Goal: Task Accomplishment & Management: Complete application form

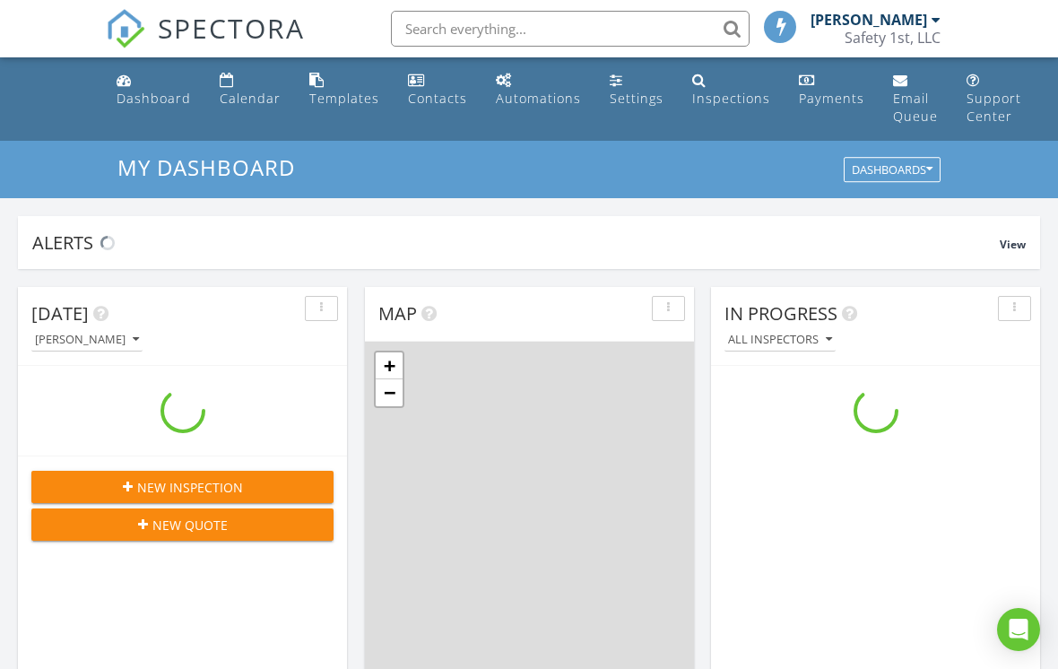
scroll to position [1632, 1059]
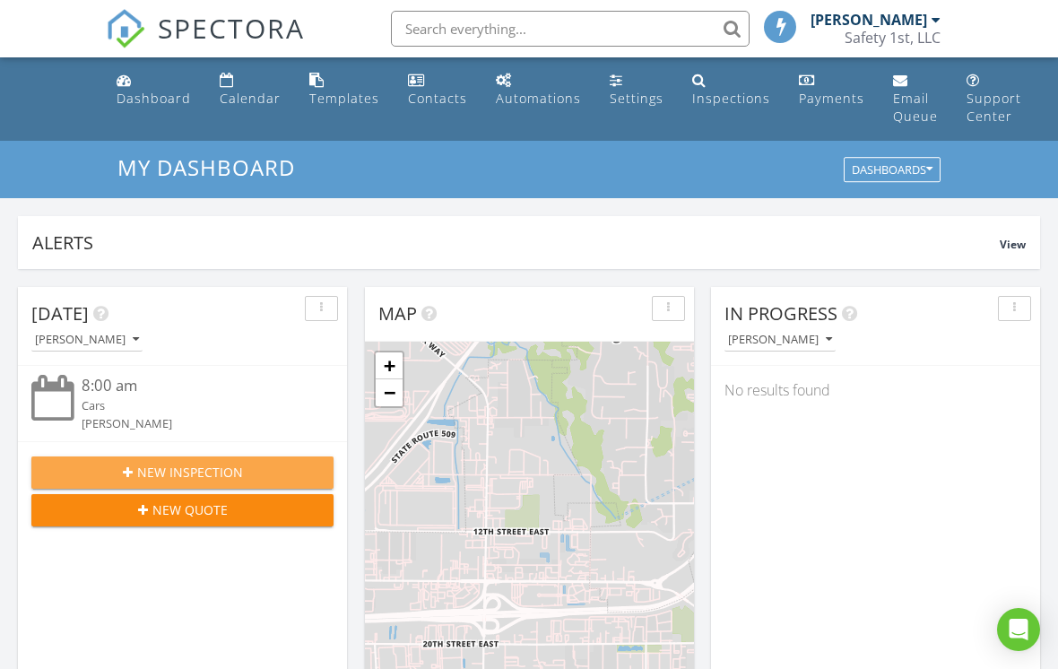
click at [130, 471] on icon "button" at bounding box center [128, 472] width 10 height 13
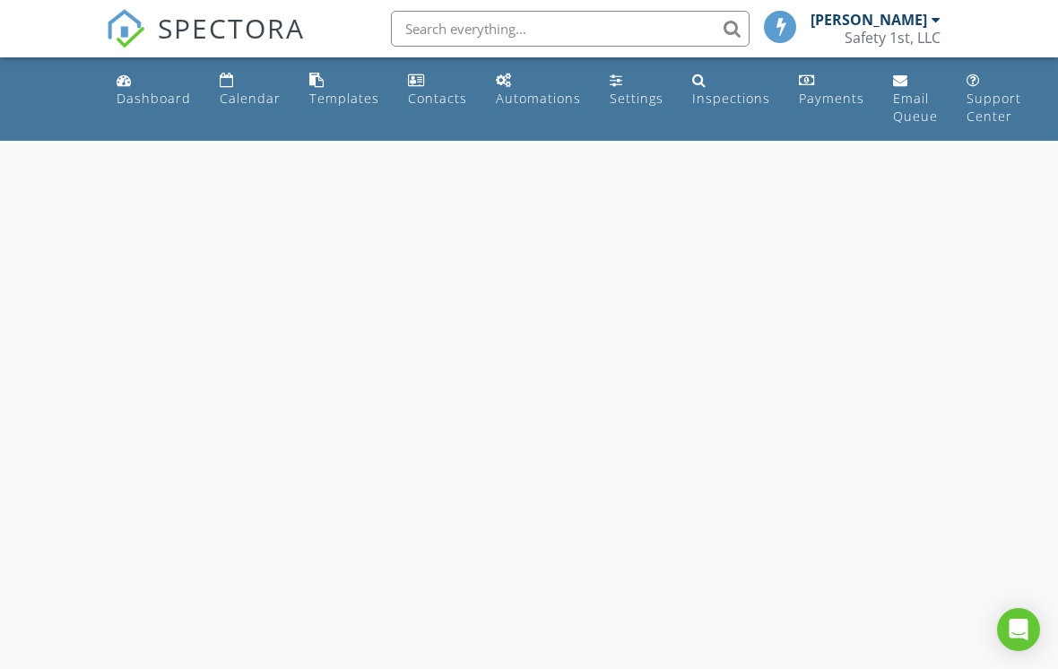
select select "7"
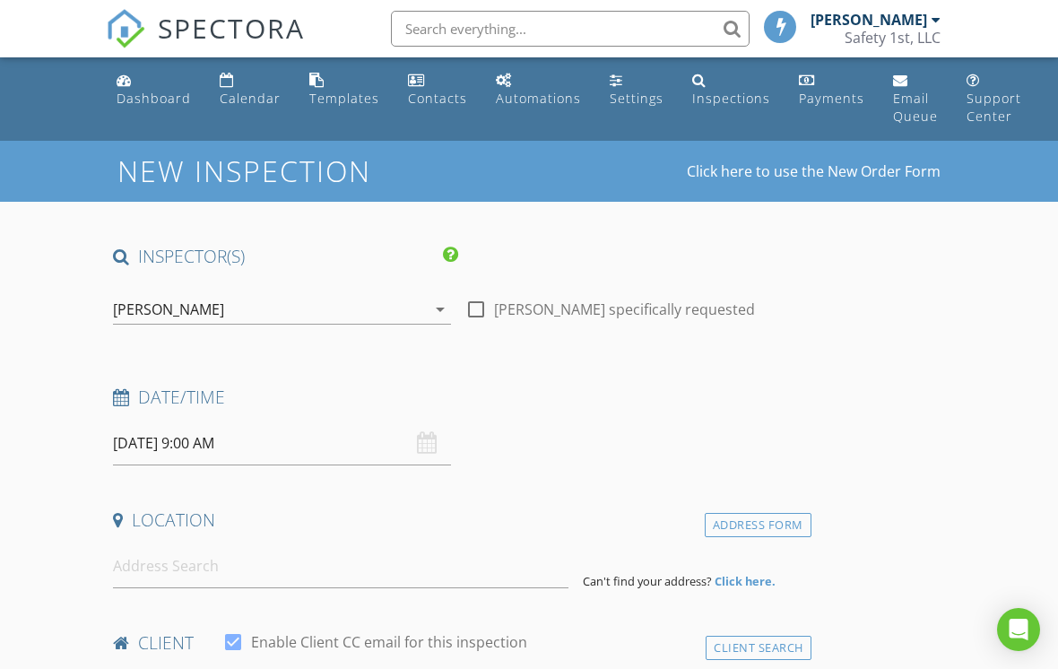
click at [180, 434] on input "08/28/2025 9:00 AM" at bounding box center [282, 443] width 338 height 44
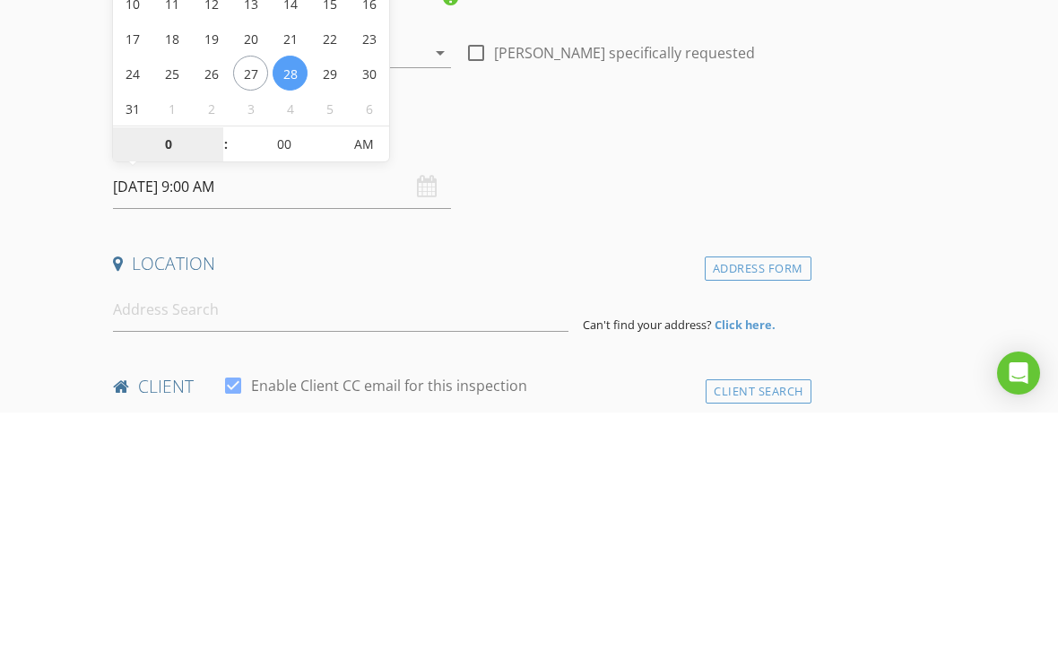
type input "02"
type input "[DATE] 2:00 PM"
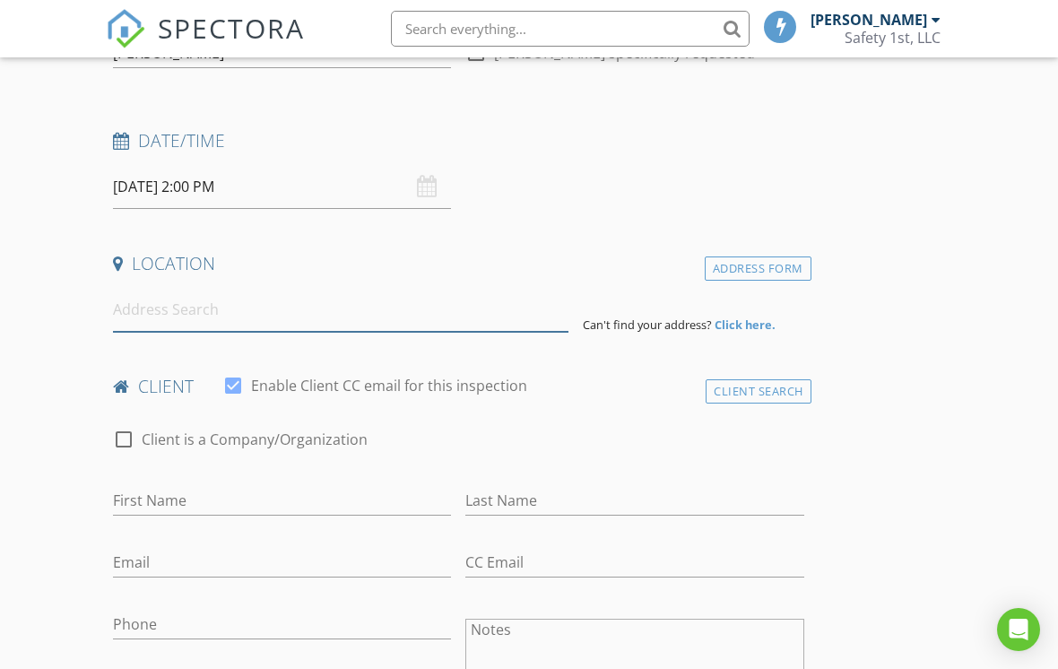
click at [184, 311] on input at bounding box center [340, 310] width 455 height 44
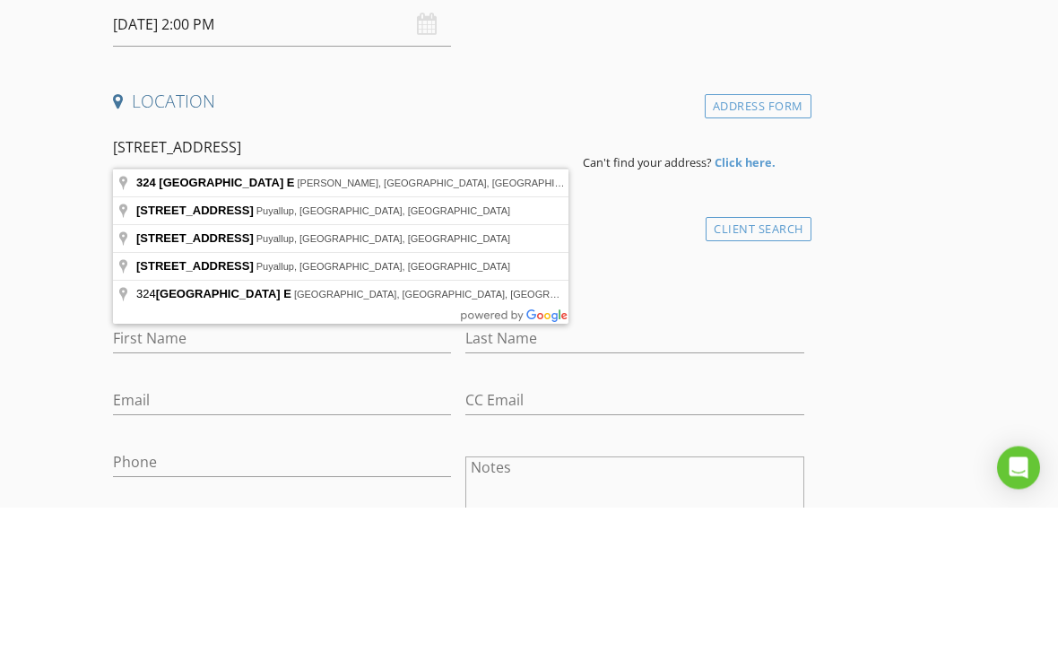
type input "324 Valley Ave E, Sumner, WA, USA"
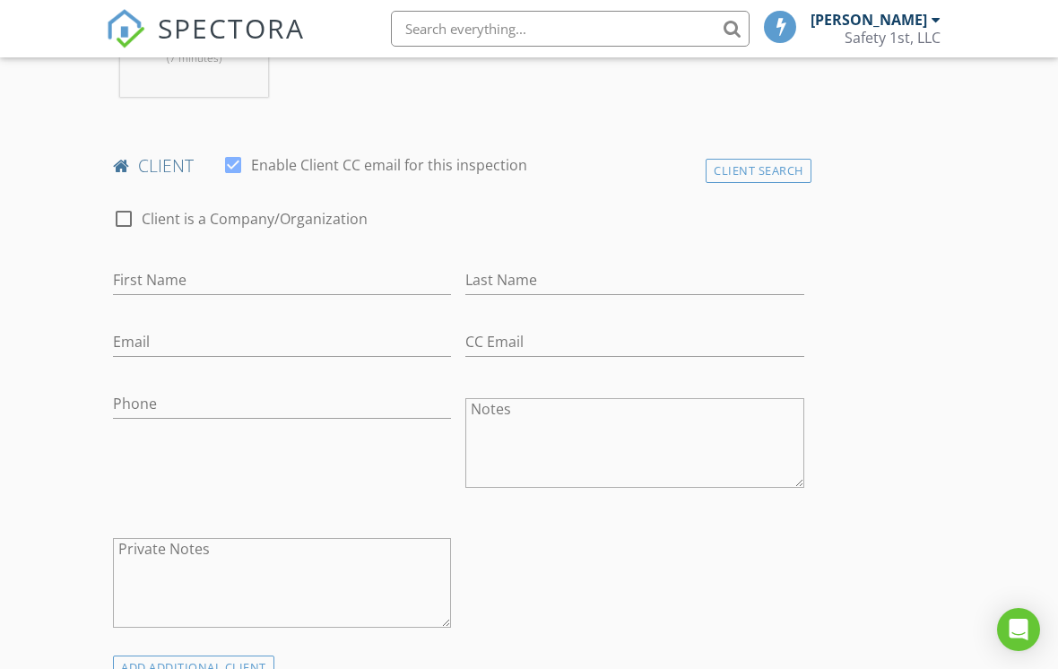
scroll to position [842, 0]
click at [195, 279] on input "First Name" at bounding box center [282, 282] width 338 height 30
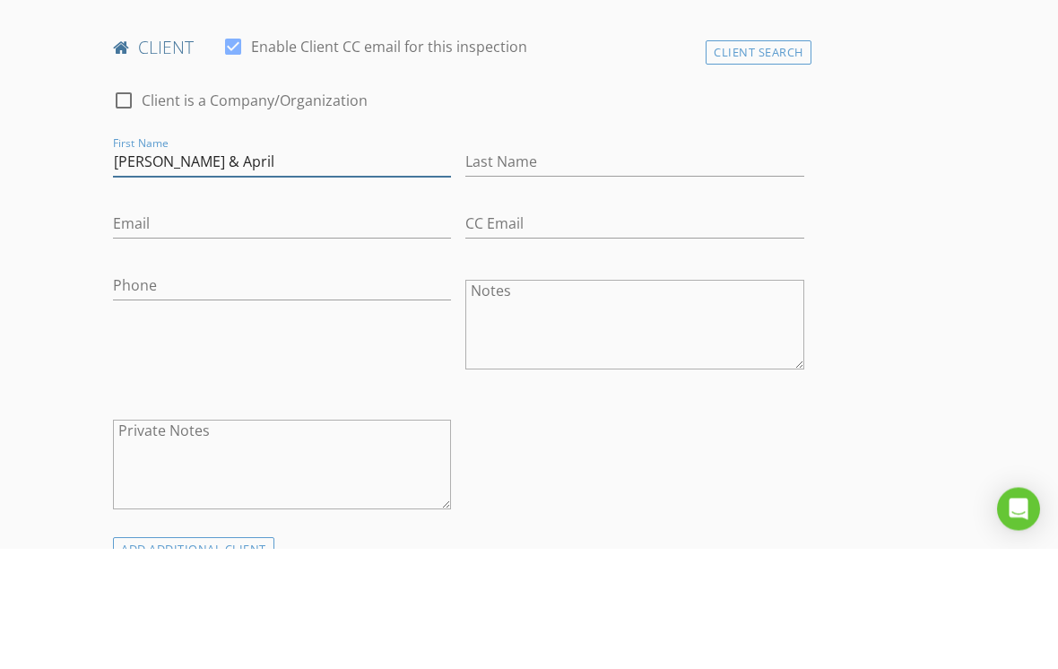
type input "[PERSON_NAME] & April"
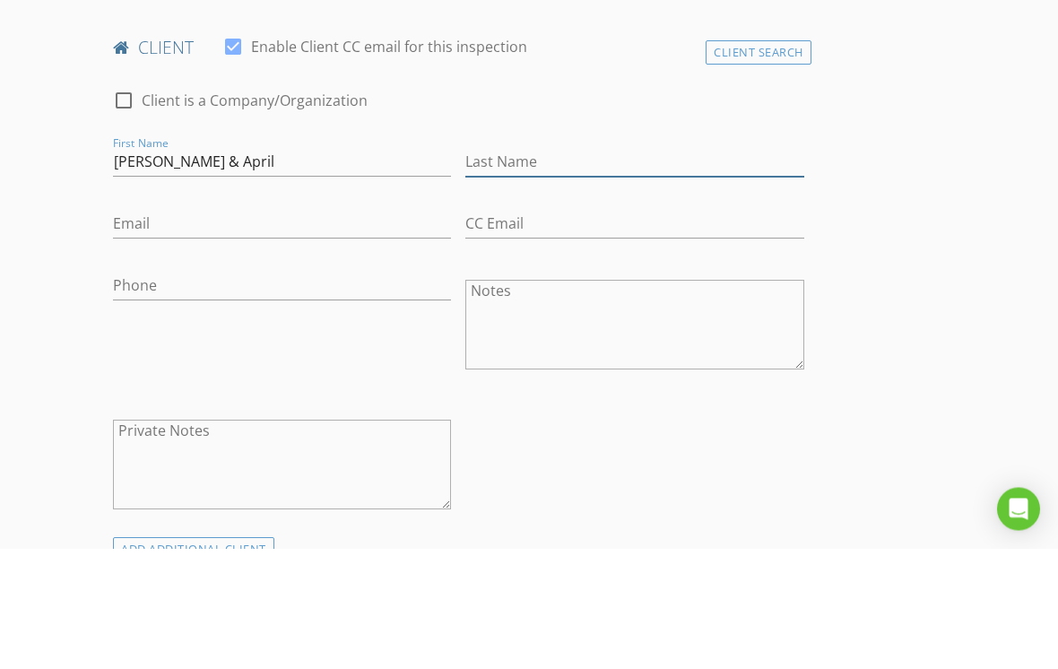
click at [559, 268] on input "Last Name" at bounding box center [634, 283] width 338 height 30
type input "[PERSON_NAME]"
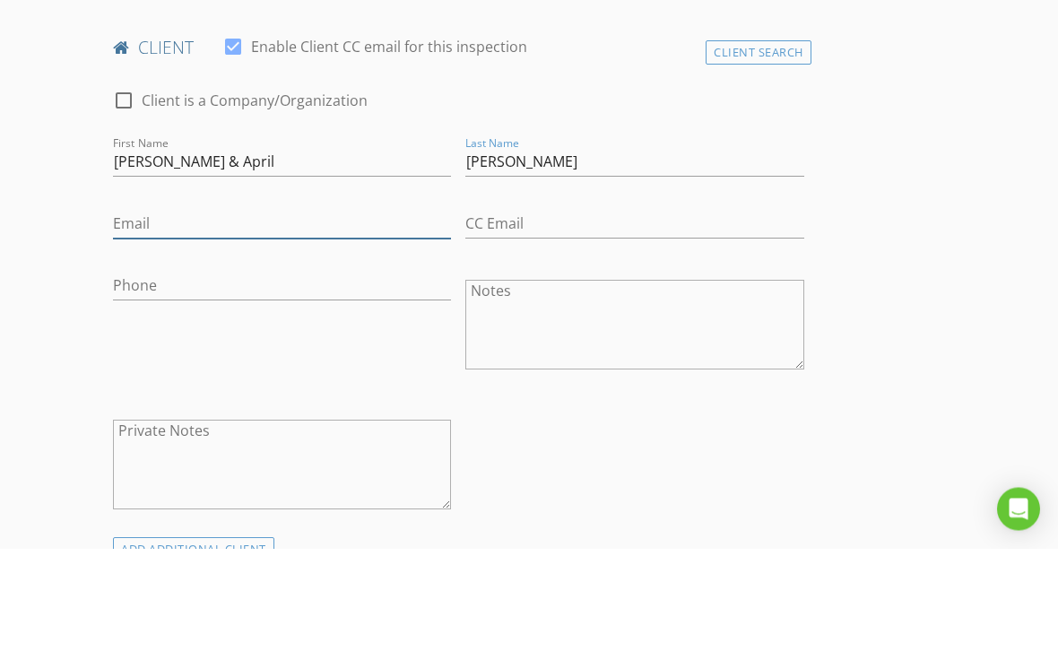
click at [203, 330] on input "Email" at bounding box center [282, 345] width 338 height 30
type input "Cherney1@mac.com"
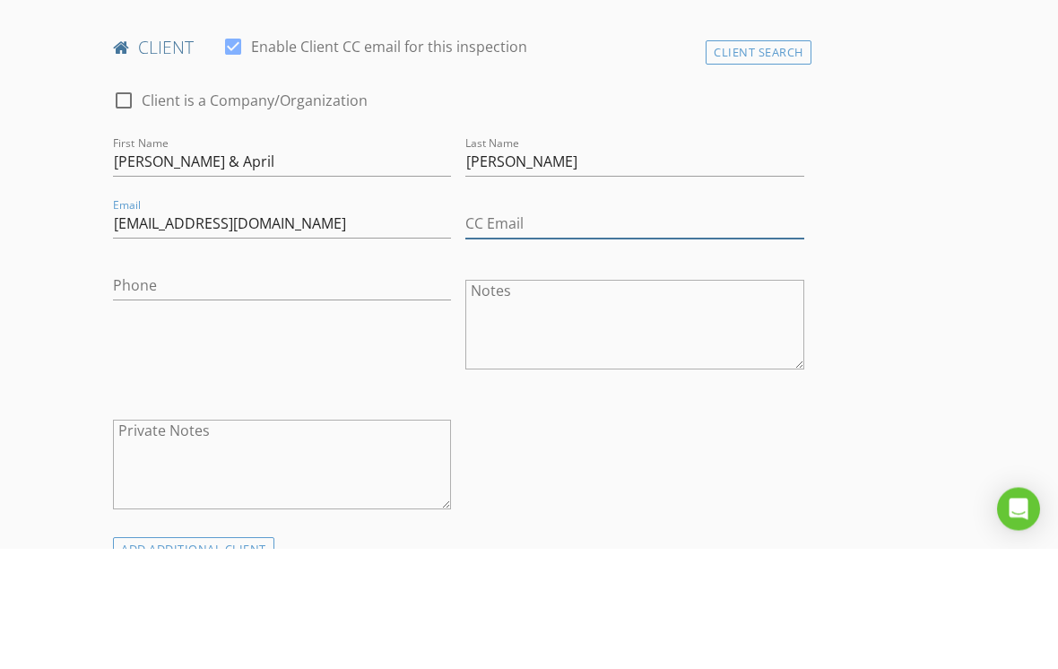
click at [527, 330] on input "CC Email" at bounding box center [634, 345] width 338 height 30
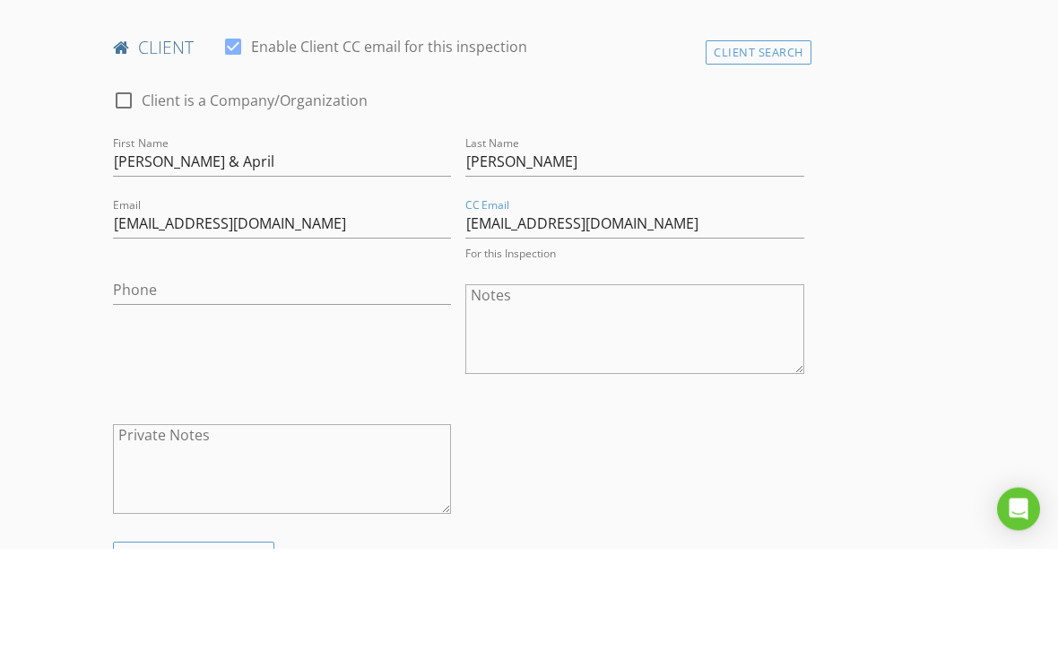
scroll to position [962, 0]
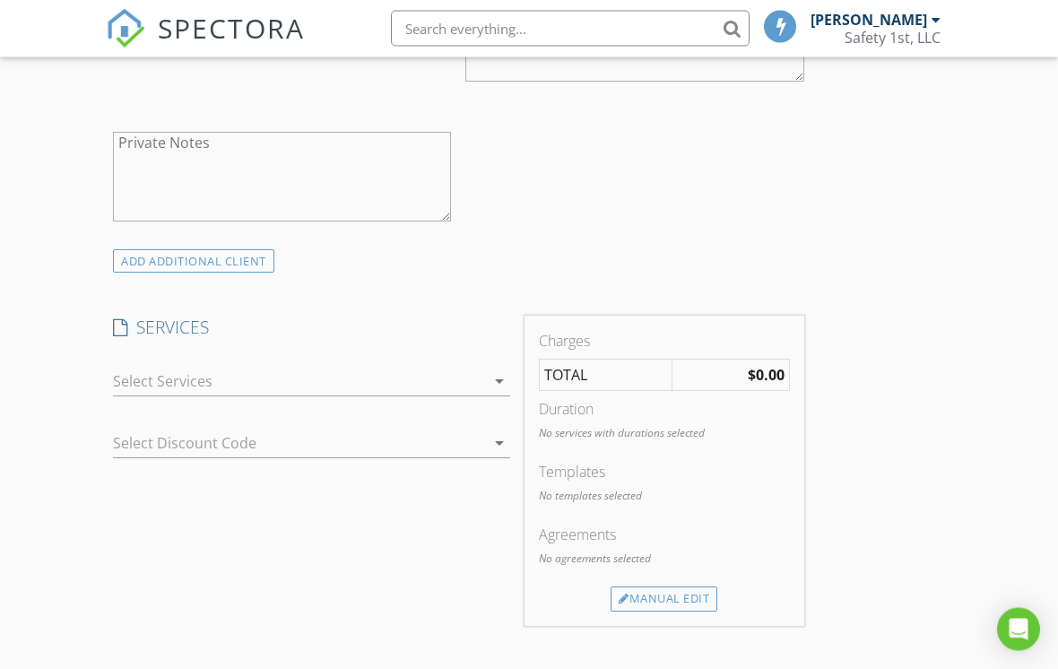
type input "Acherney@mac.com"
click at [139, 374] on div at bounding box center [299, 382] width 372 height 29
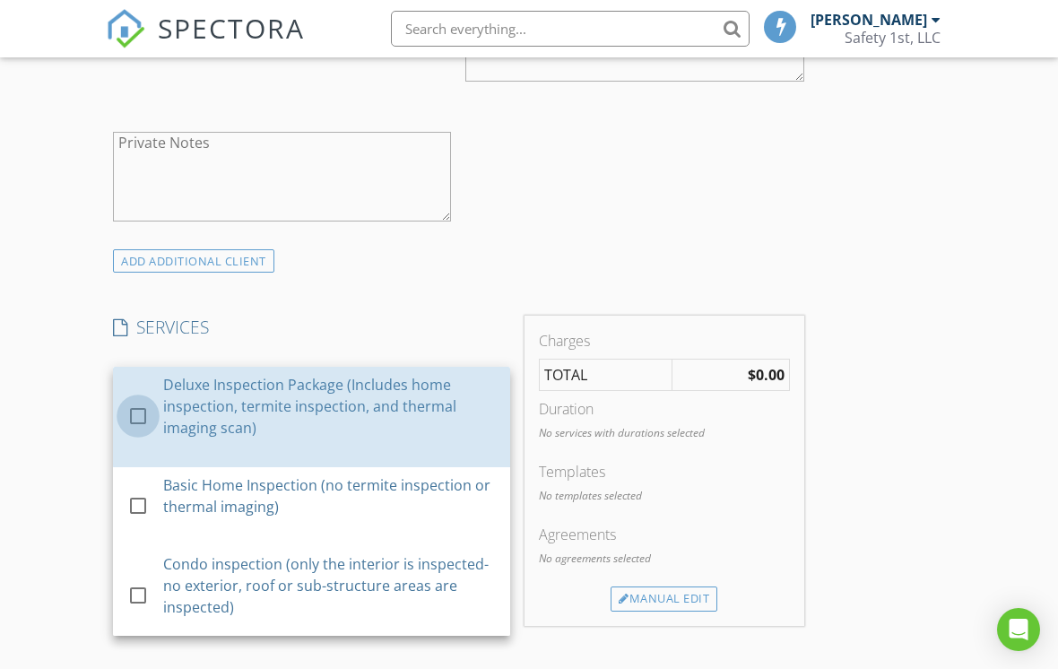
click at [134, 414] on div at bounding box center [138, 415] width 30 height 30
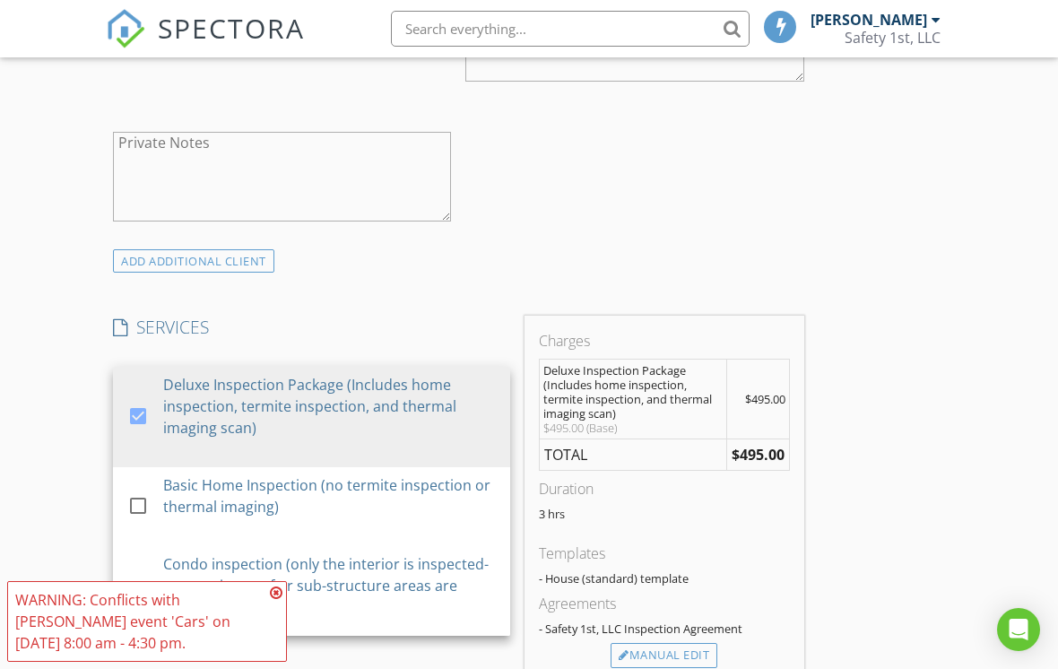
click at [918, 413] on div "INSPECTOR(S) check_box Glenn Hare PRIMARY Glenn Hare arrow_drop_down check_box_…" at bounding box center [529, 523] width 846 height 3056
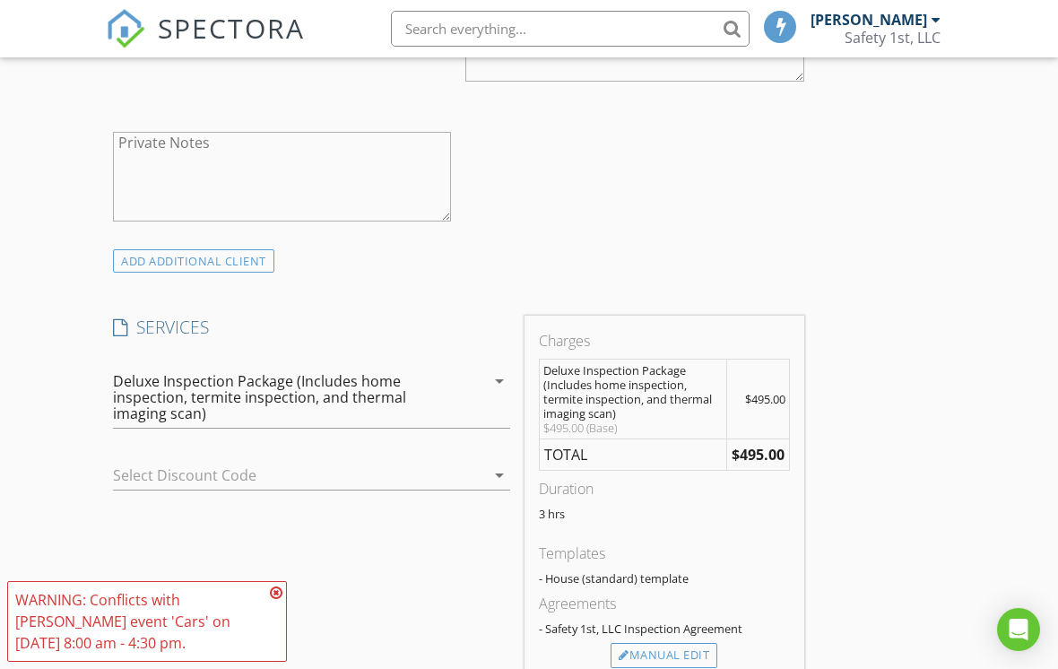
click at [280, 600] on icon at bounding box center [276, 592] width 13 height 14
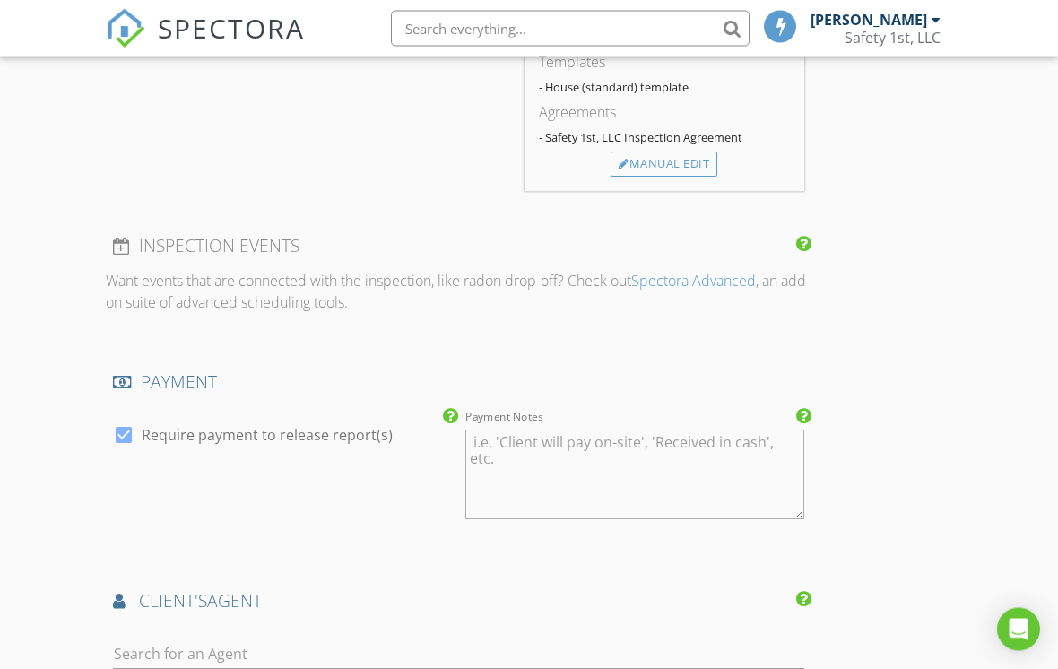
scroll to position [1881, 0]
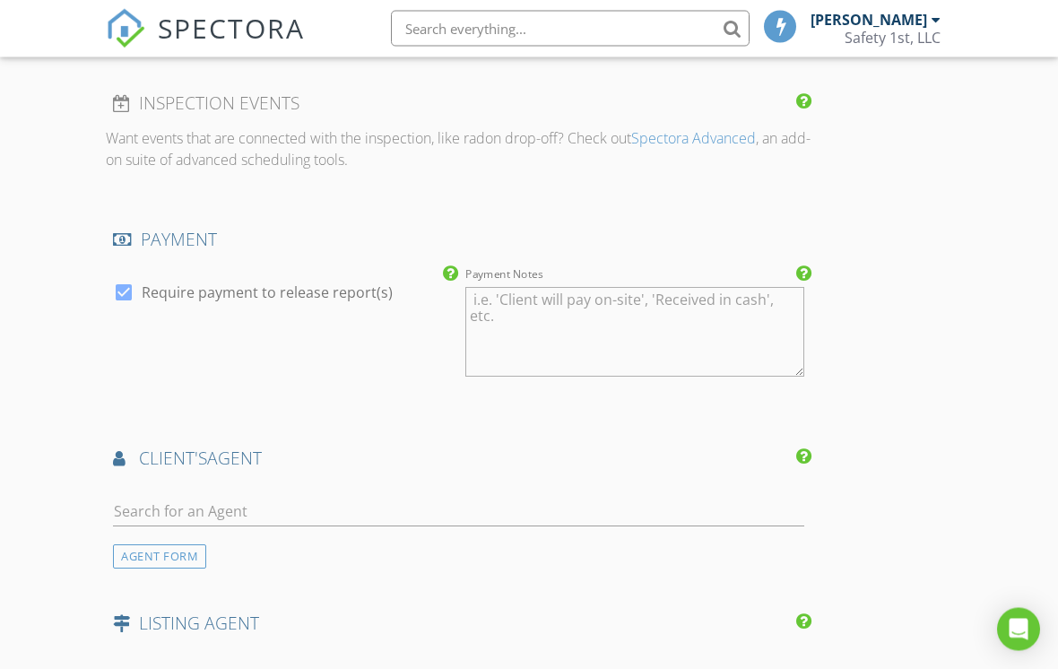
click at [156, 553] on div "AGENT FORM" at bounding box center [159, 557] width 93 height 24
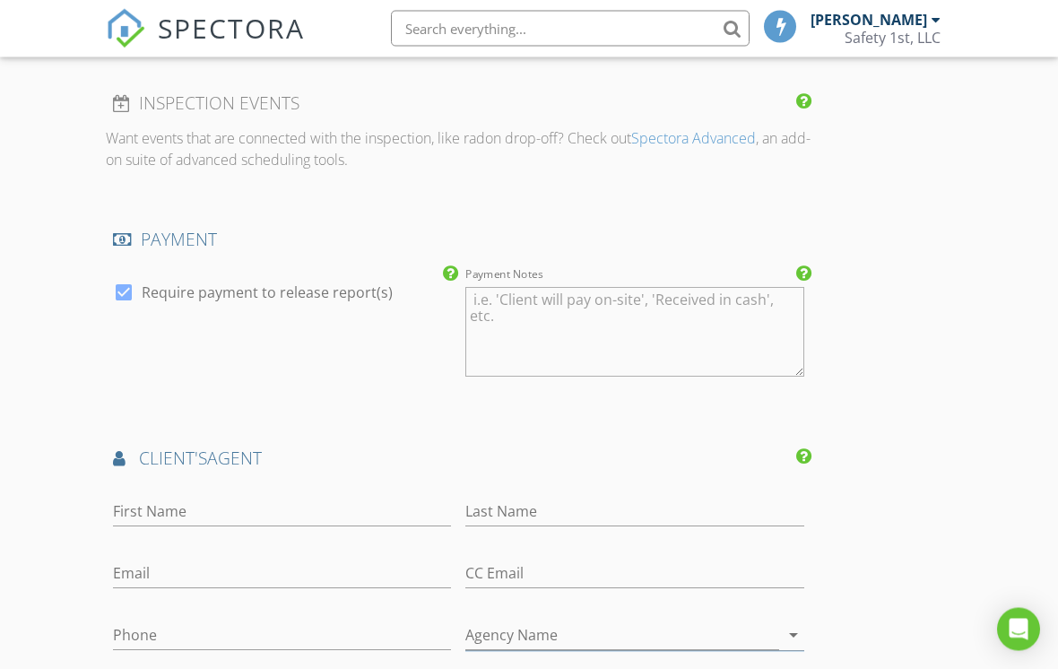
scroll to position [1883, 0]
click at [203, 501] on input "First Name" at bounding box center [282, 512] width 338 height 30
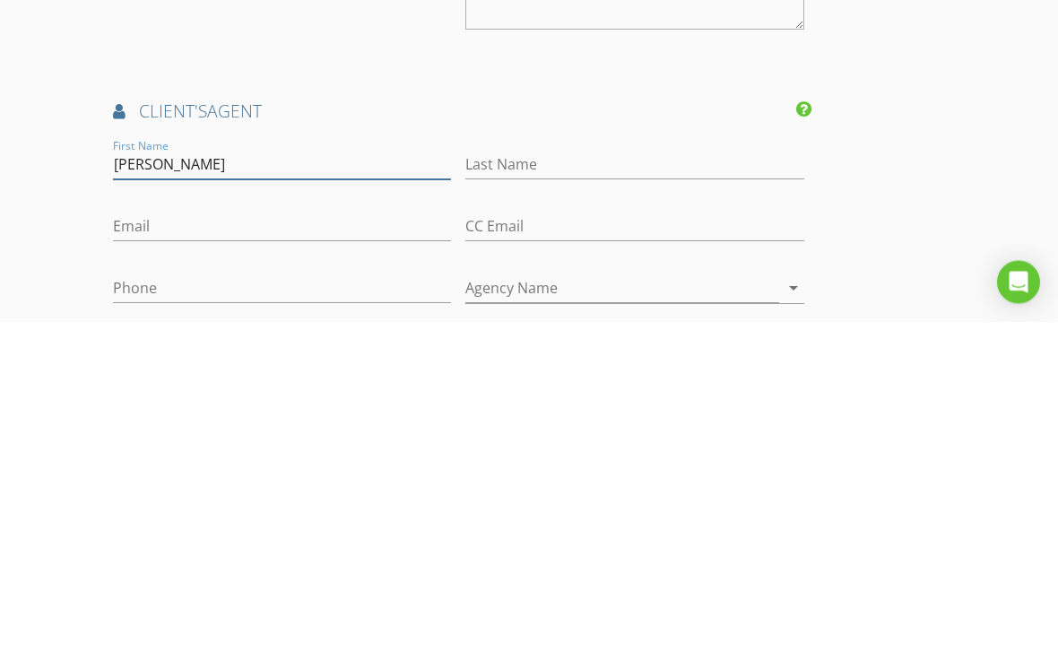
type input "Annie"
click at [536, 497] on input "Last Name" at bounding box center [634, 512] width 338 height 30
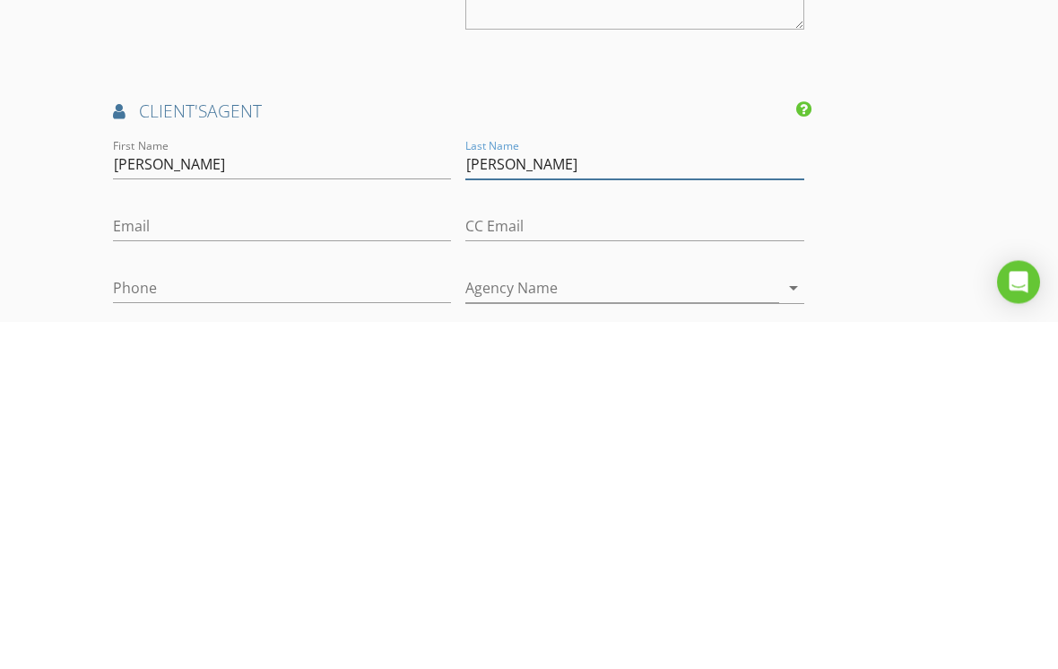
type input "Heupel"
click at [143, 621] on input "Phone" at bounding box center [282, 636] width 338 height 30
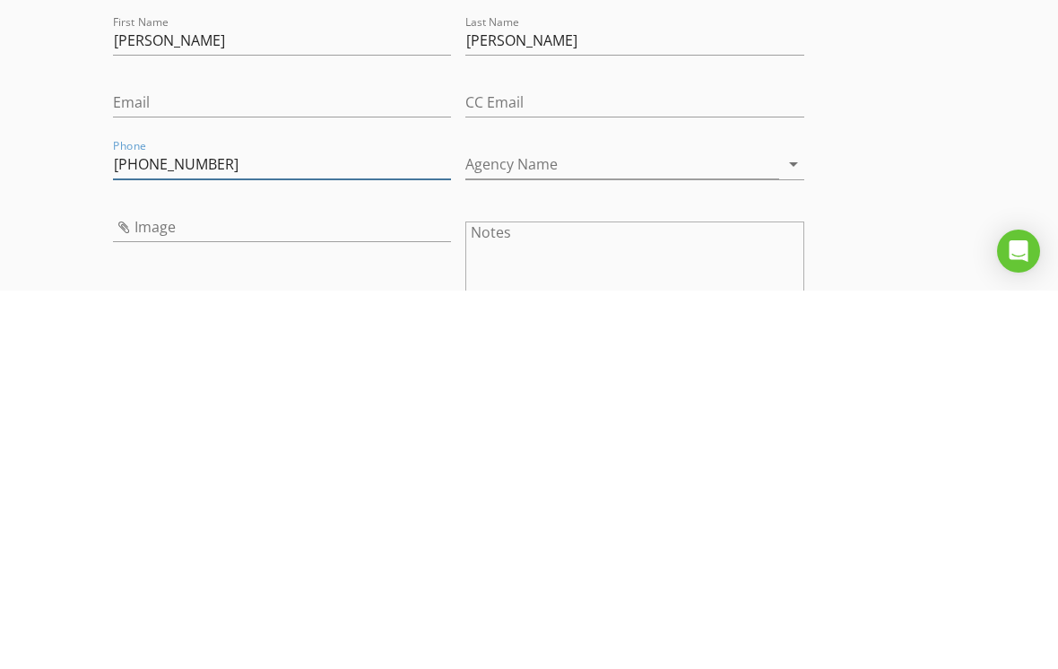
type input "904-962-6644"
click at [550, 528] on input "Agency Name" at bounding box center [621, 543] width 313 height 30
click at [790, 532] on icon "arrow_drop_down" at bounding box center [794, 543] width 22 height 22
click at [799, 532] on icon "arrow_drop_down" at bounding box center [794, 543] width 22 height 22
click at [797, 532] on icon "arrow_drop_down" at bounding box center [794, 543] width 22 height 22
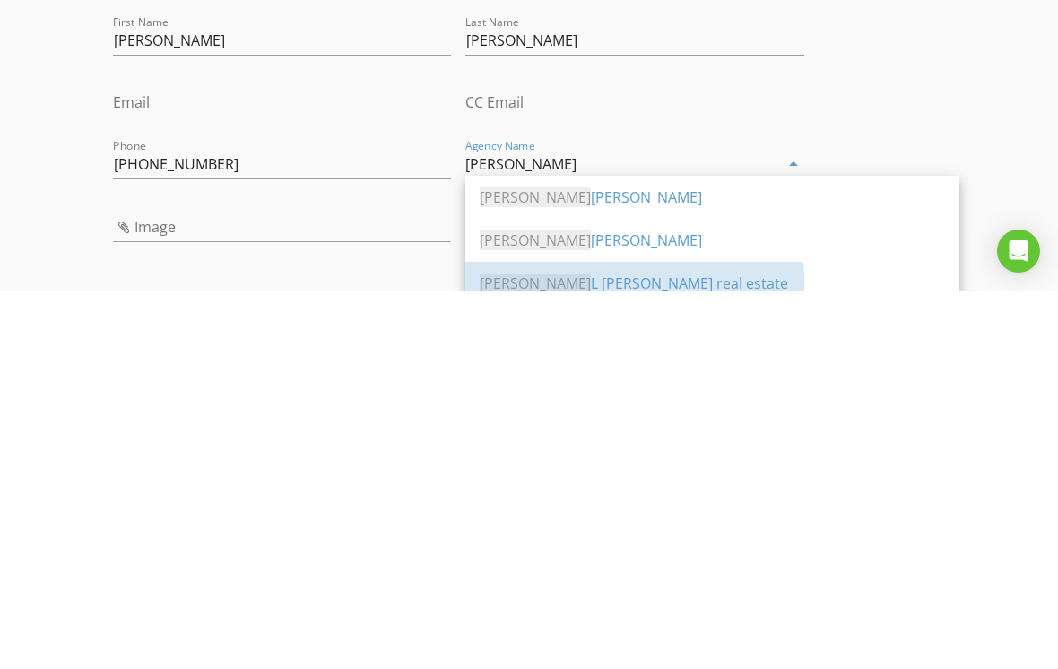
click at [541, 640] on div "John L Scott real estate" at bounding box center [712, 661] width 465 height 43
type input "John L Scott real estate"
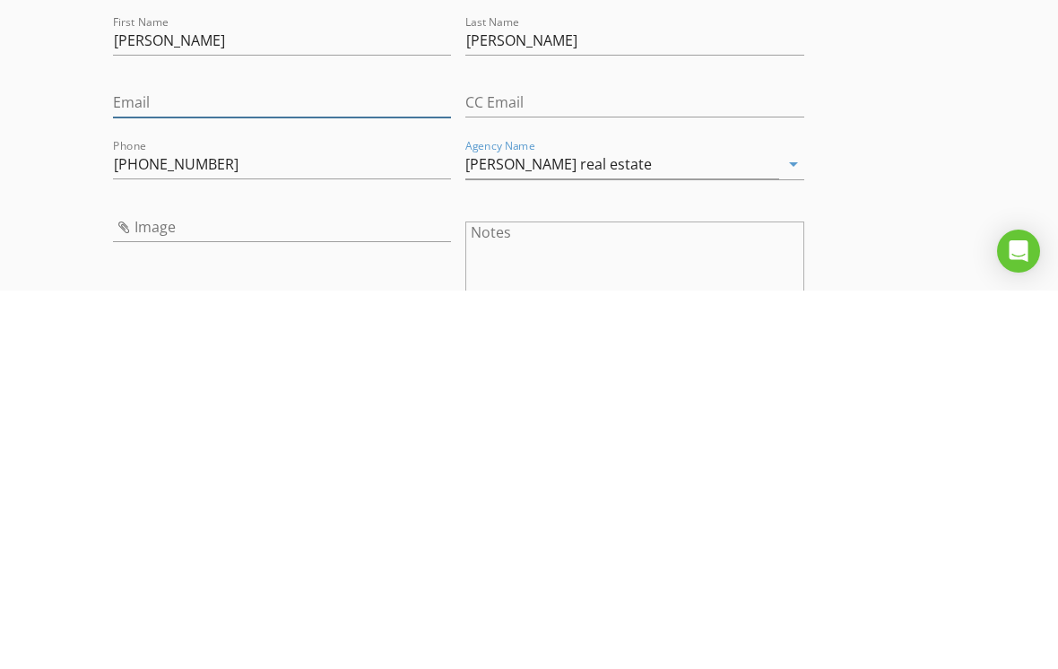
click at [158, 466] on input "Email" at bounding box center [282, 481] width 338 height 30
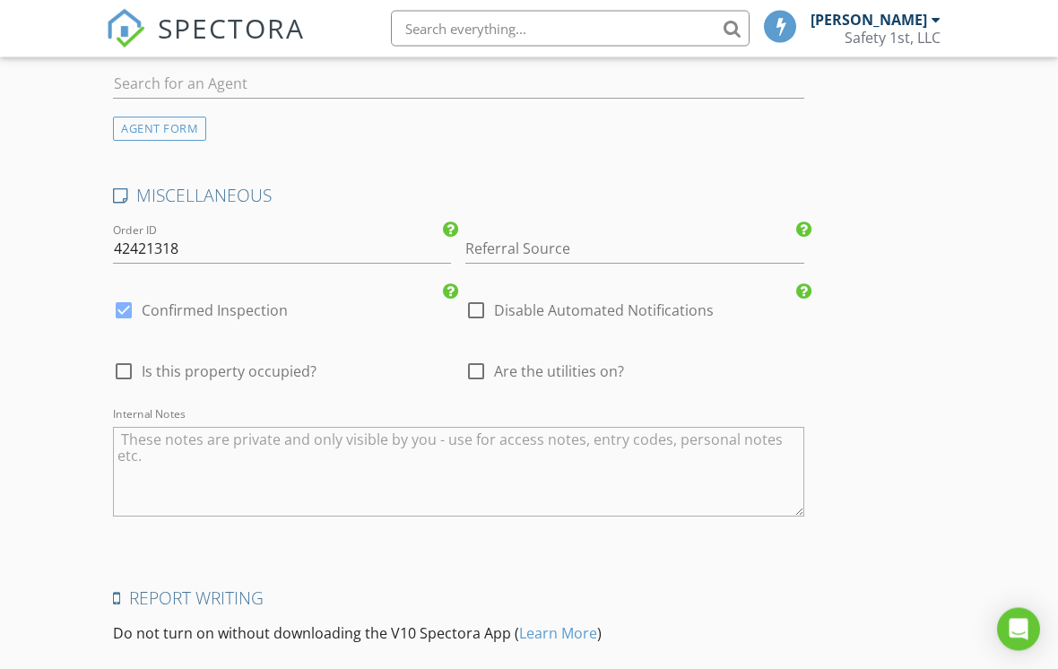
type input "AnnieHeupel@johnLScott.com"
click at [564, 236] on input "Referral Source" at bounding box center [634, 250] width 338 height 30
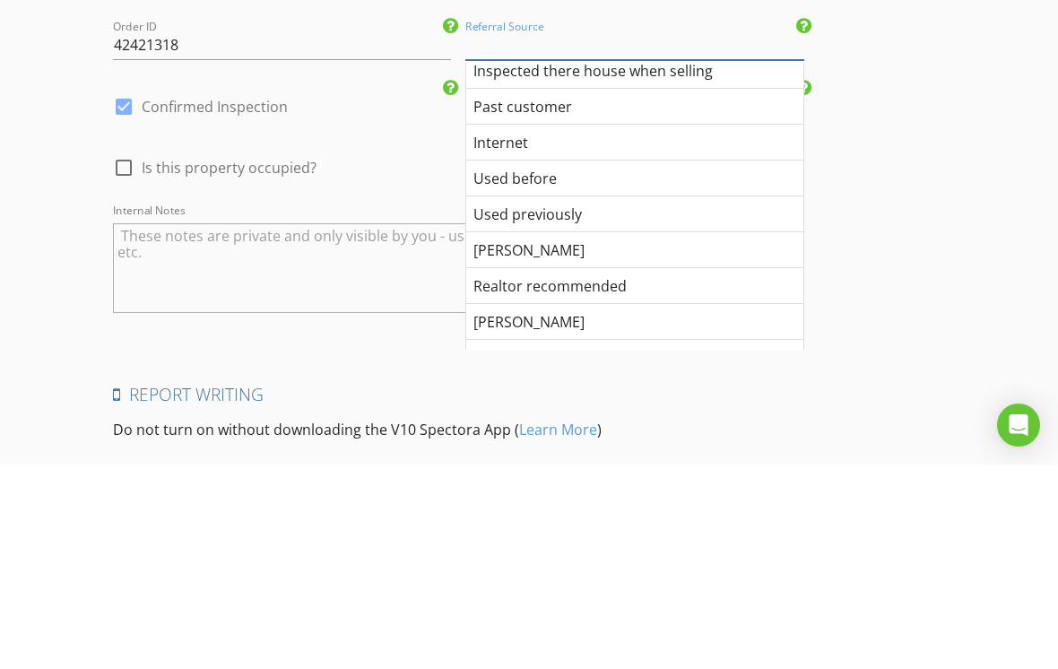
scroll to position [659, 0]
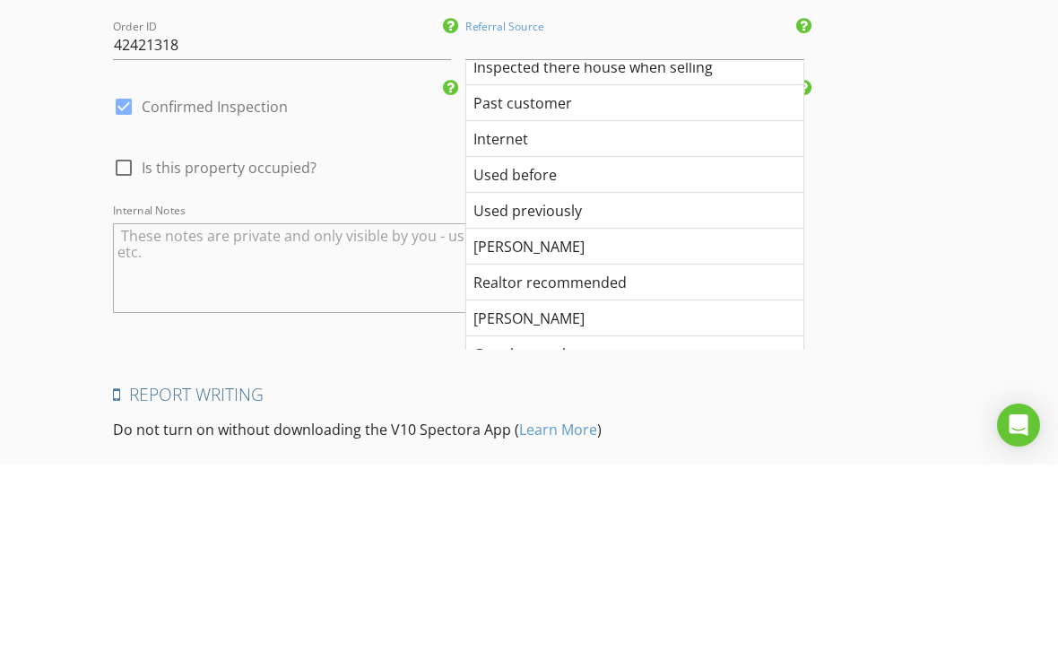
click at [515, 325] on div "Internet" at bounding box center [634, 343] width 336 height 36
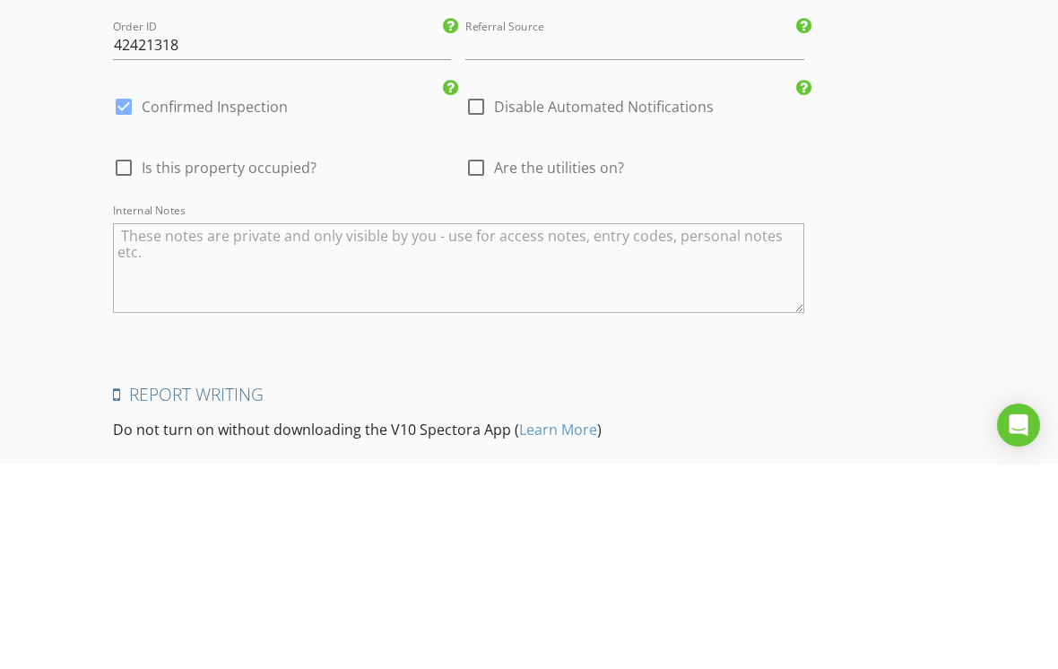
type input "Internet"
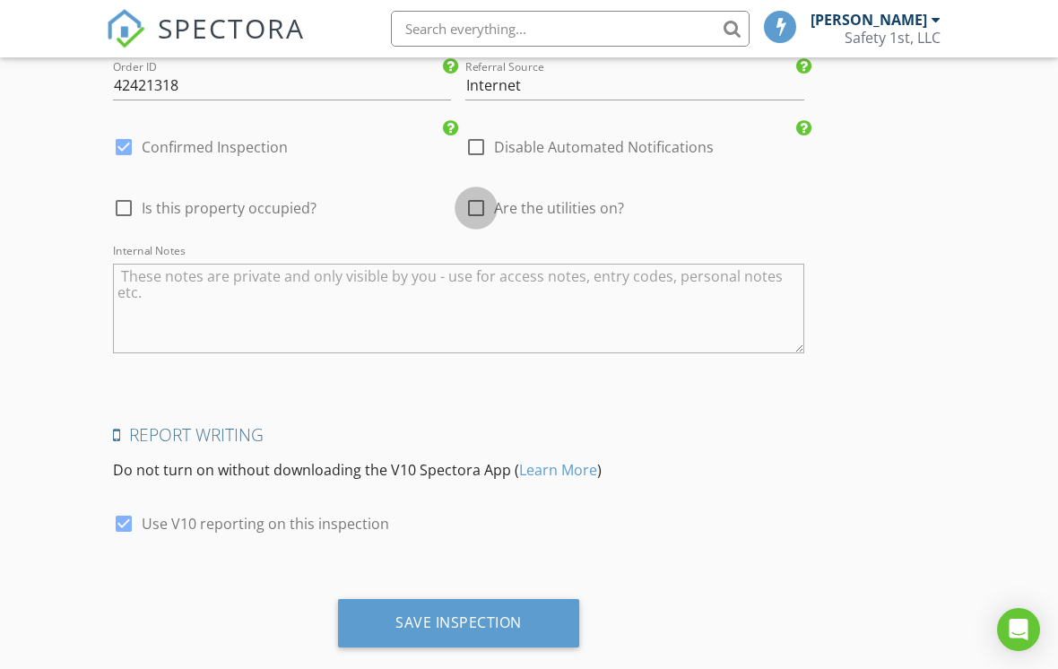
click at [479, 199] on div at bounding box center [476, 208] width 30 height 30
checkbox input "true"
click at [486, 616] on div "Save Inspection" at bounding box center [458, 622] width 126 height 18
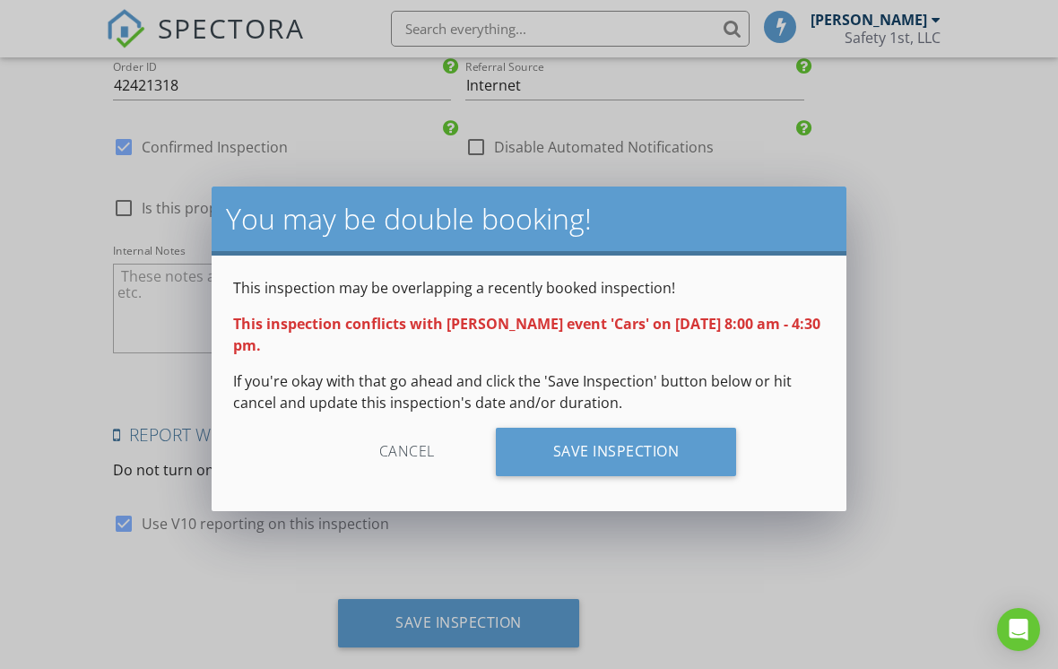
click at [624, 463] on div "Save Inspection" at bounding box center [616, 452] width 241 height 48
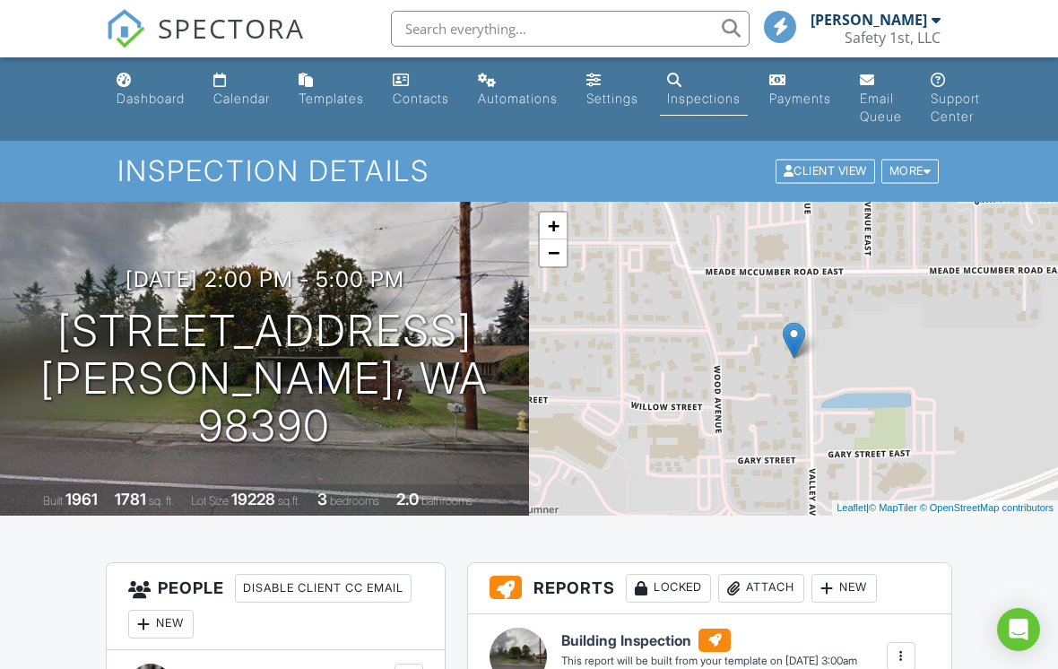
click at [909, 172] on div "More" at bounding box center [910, 172] width 58 height 24
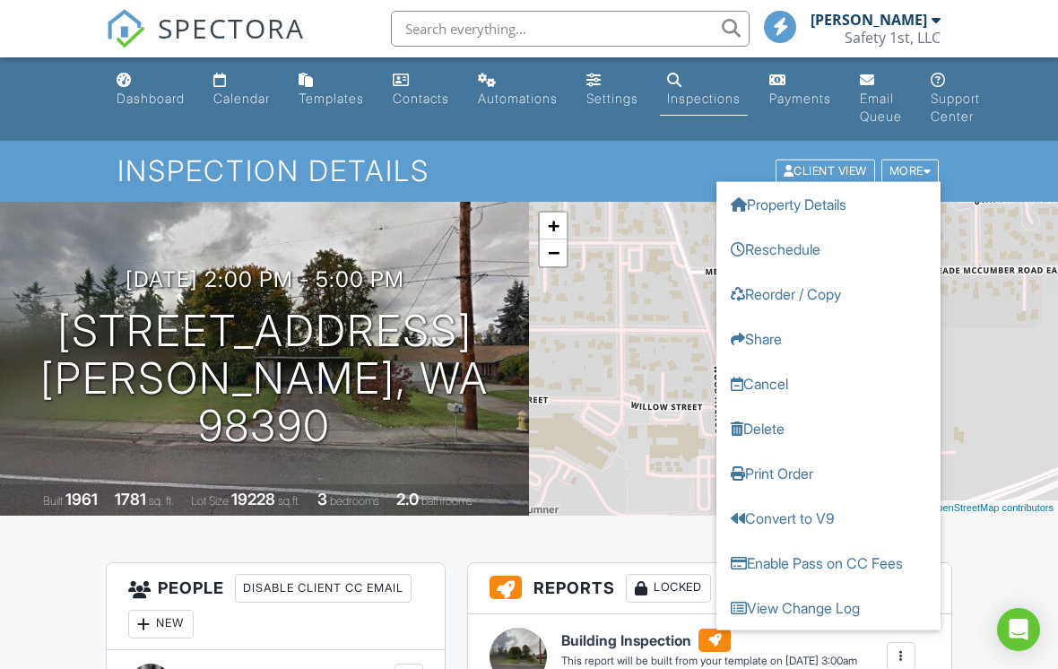
click at [791, 473] on link "Print Order" at bounding box center [828, 473] width 224 height 45
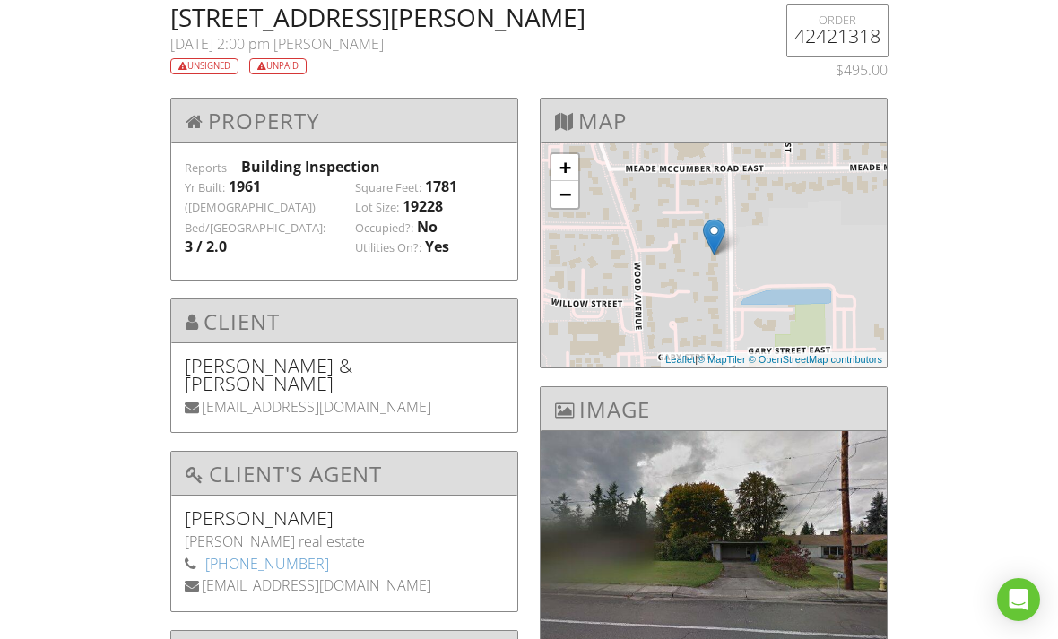
click at [745, 275] on div "+ − Leaflet | © MapTiler © OpenStreetMap contributors" at bounding box center [714, 255] width 346 height 224
click at [730, 284] on div "+ − Leaflet | © MapTiler © OpenStreetMap contributors" at bounding box center [714, 255] width 346 height 224
click at [553, 206] on link "−" at bounding box center [564, 194] width 27 height 27
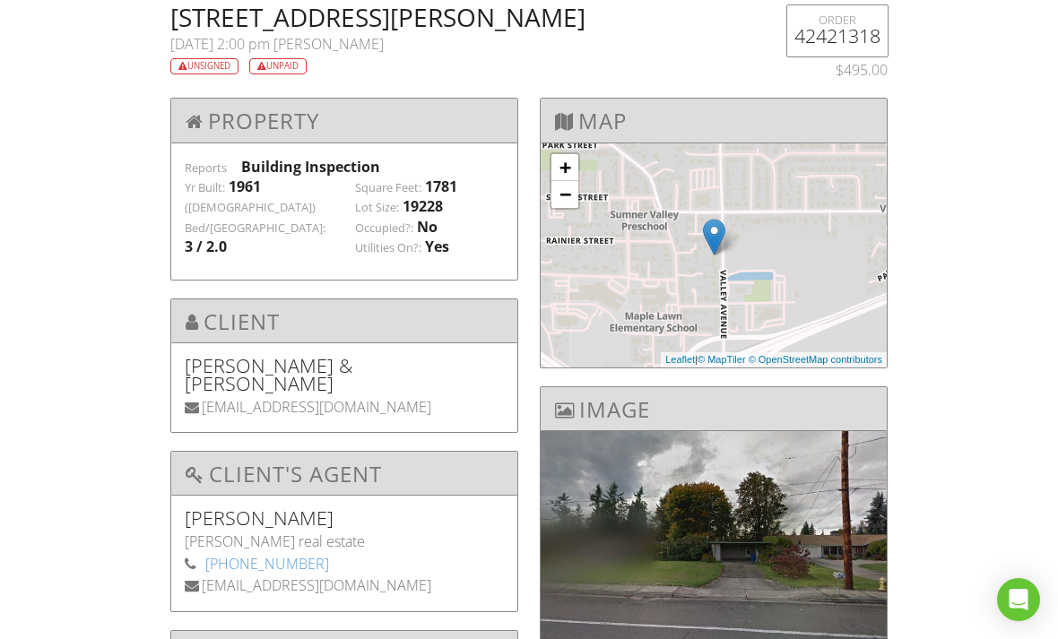
click at [561, 199] on link "−" at bounding box center [564, 194] width 27 height 27
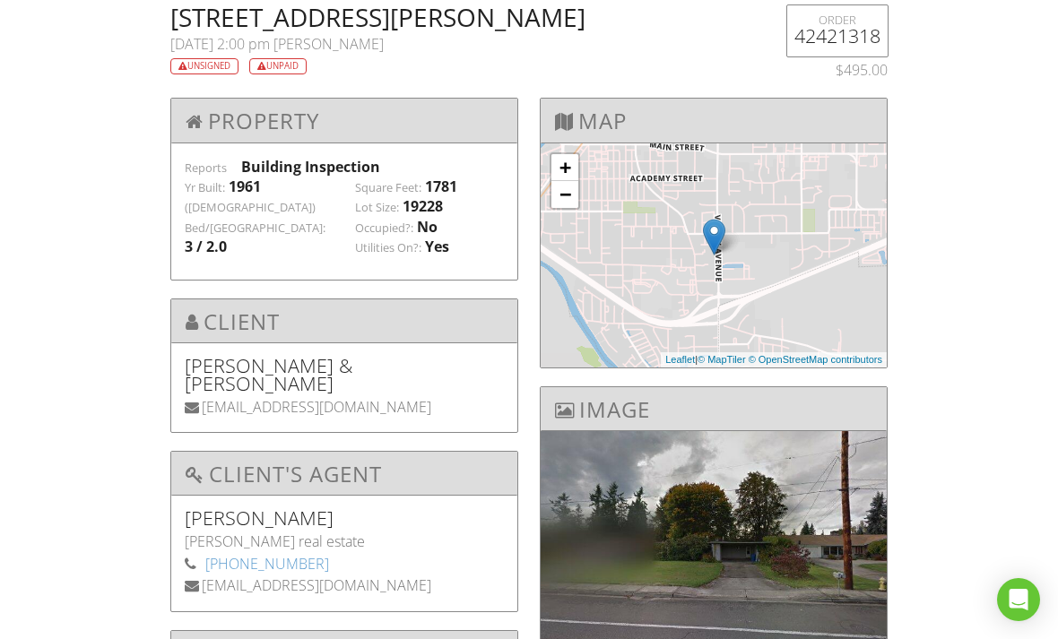
click at [567, 192] on link "−" at bounding box center [564, 194] width 27 height 27
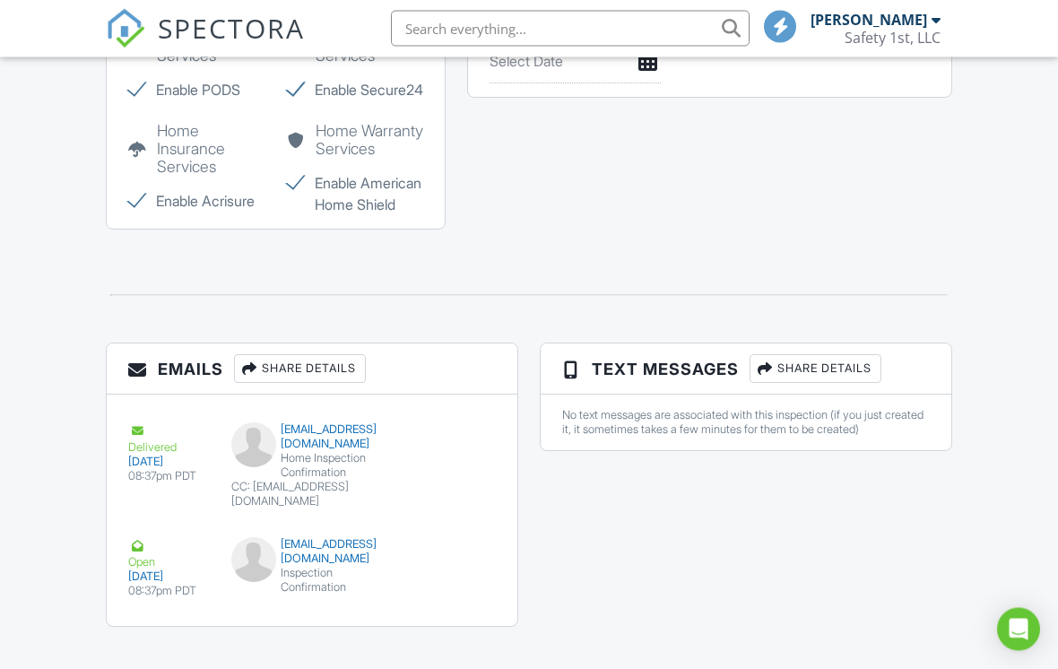
scroll to position [1948, 0]
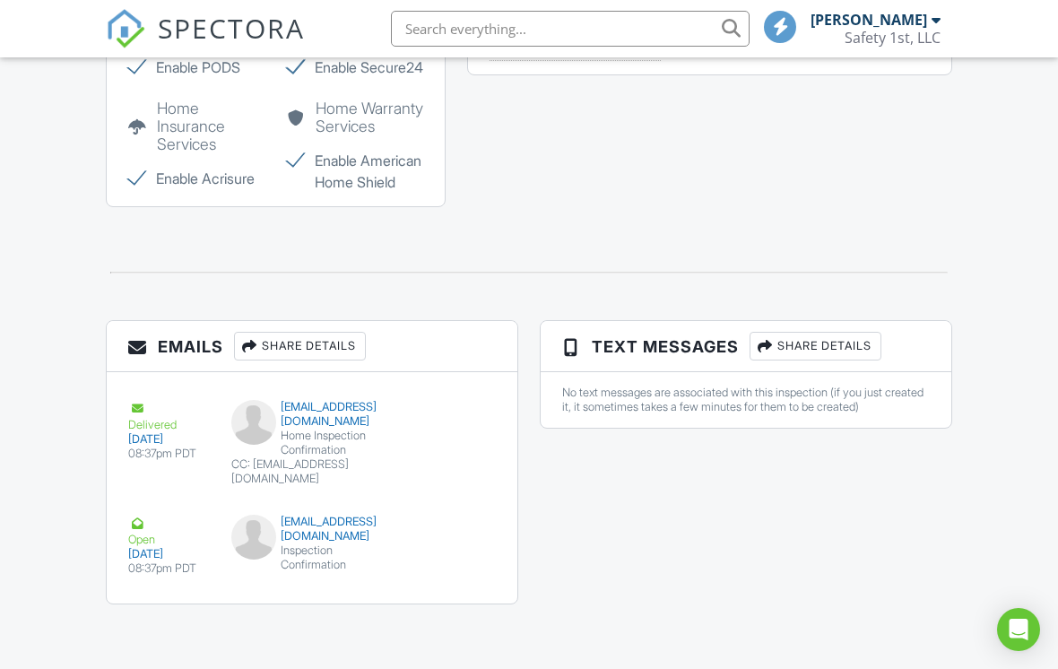
click at [293, 572] on div "Inspection Confirmation" at bounding box center [312, 557] width 162 height 29
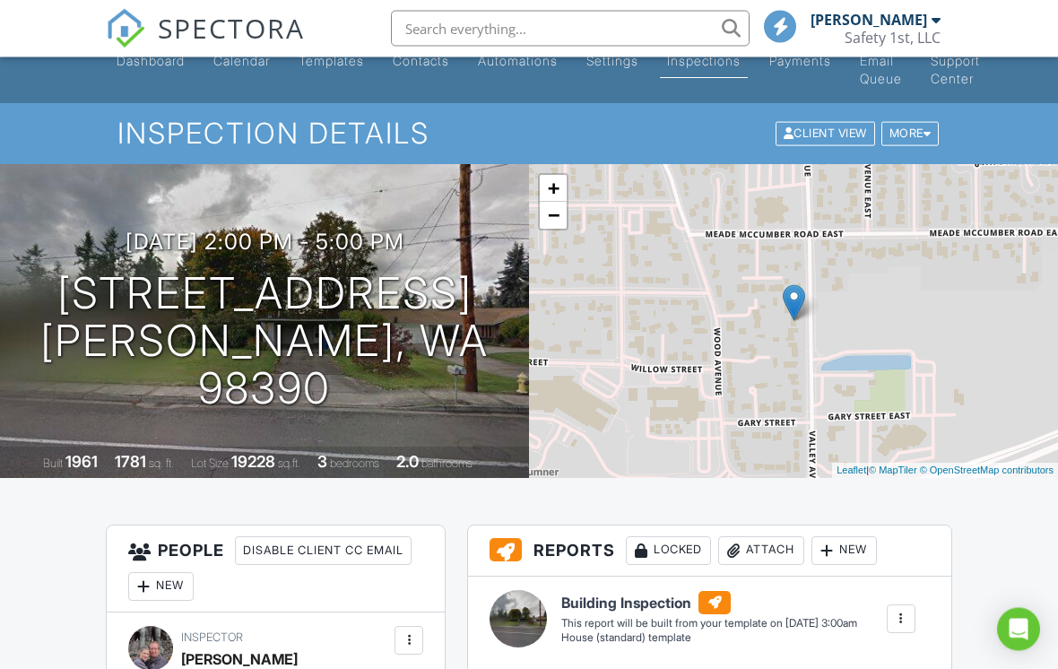
scroll to position [0, 0]
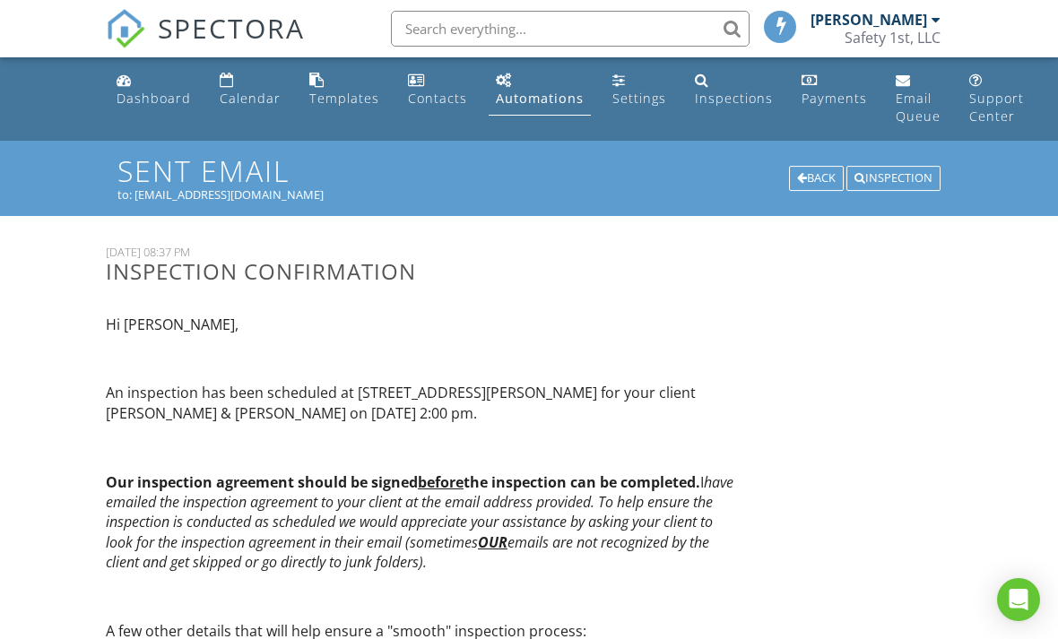
click at [816, 185] on div "Back" at bounding box center [816, 178] width 55 height 25
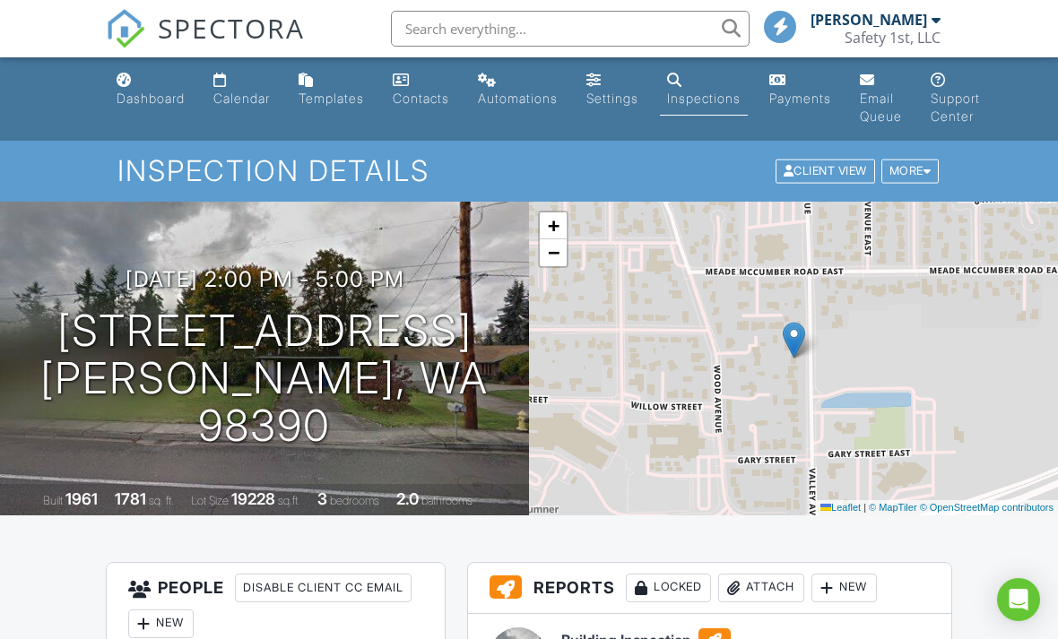
click at [930, 21] on div "[PERSON_NAME]" at bounding box center [875, 20] width 130 height 18
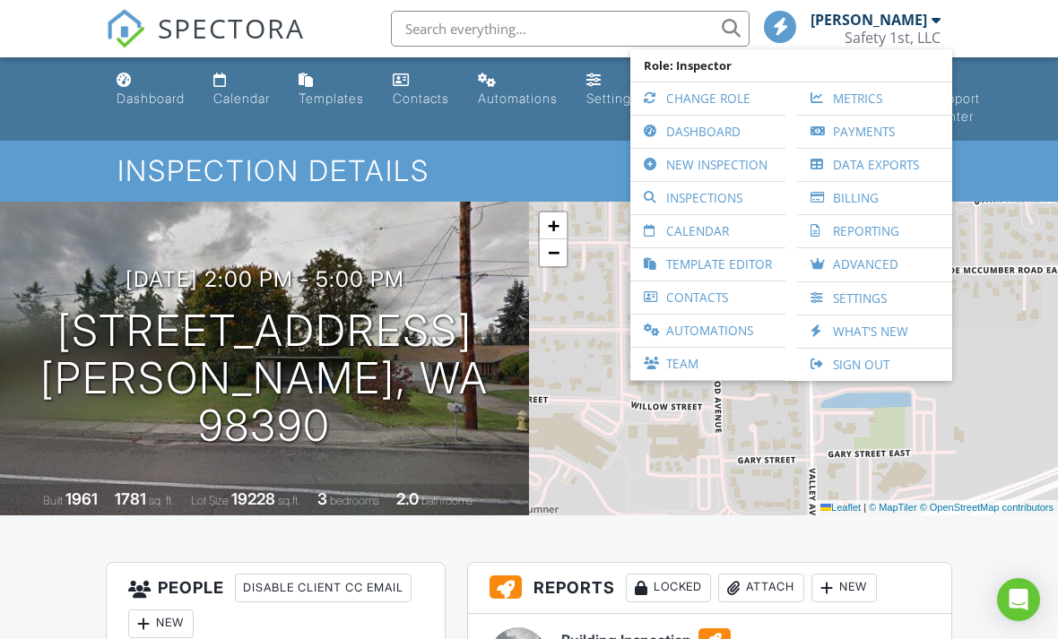
click at [865, 98] on link "Metrics" at bounding box center [874, 98] width 137 height 32
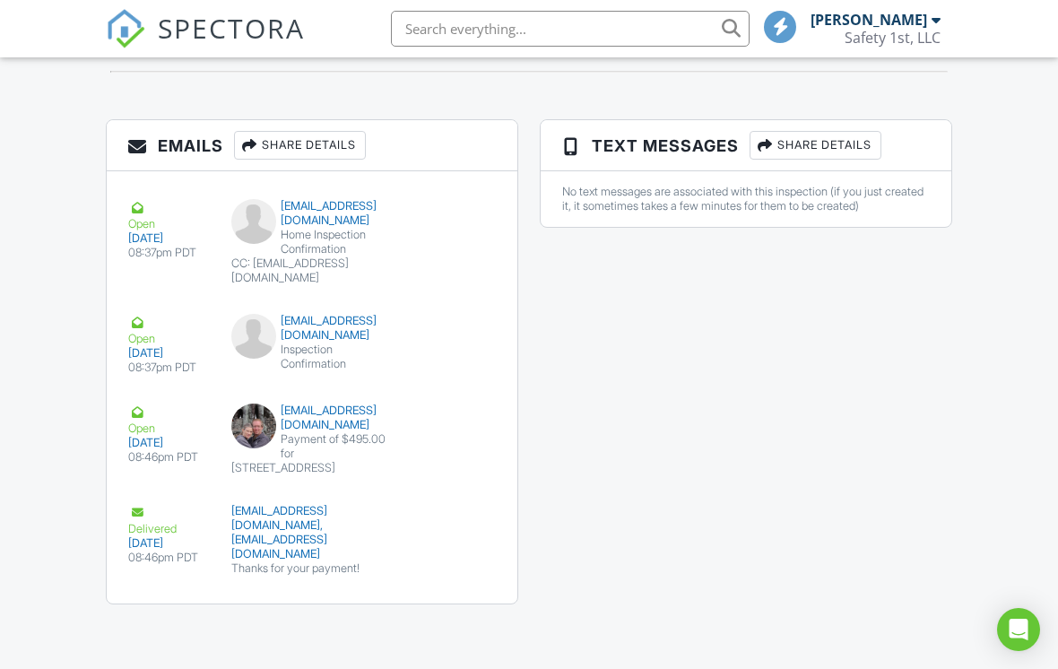
scroll to position [2183, 0]
click at [284, 475] on div "Payment of $495.00 for [STREET_ADDRESS]" at bounding box center [312, 453] width 162 height 43
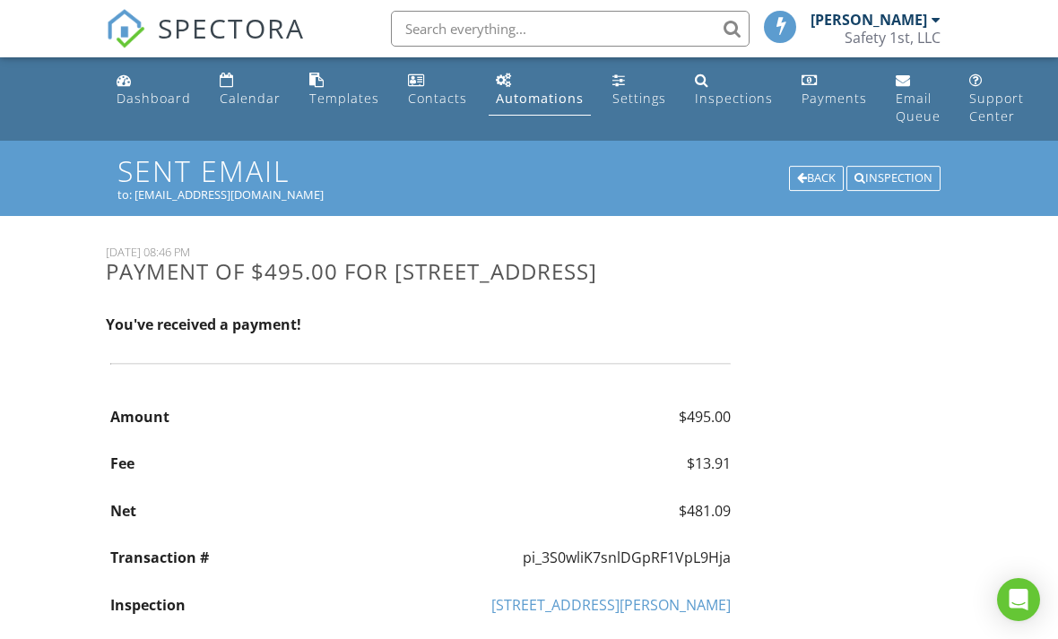
click at [814, 182] on div "Back" at bounding box center [816, 178] width 55 height 25
